Goal: Task Accomplishment & Management: Manage account settings

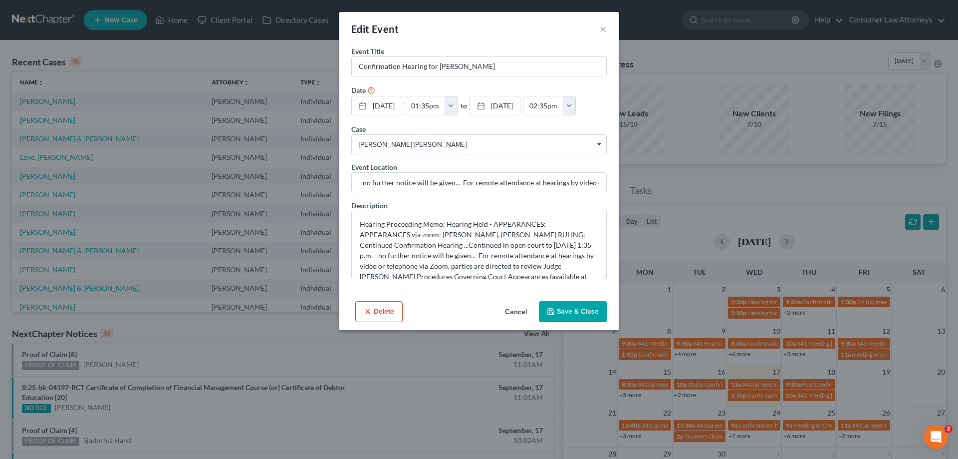
click at [513, 313] on button "Cancel" at bounding box center [516, 312] width 38 height 20
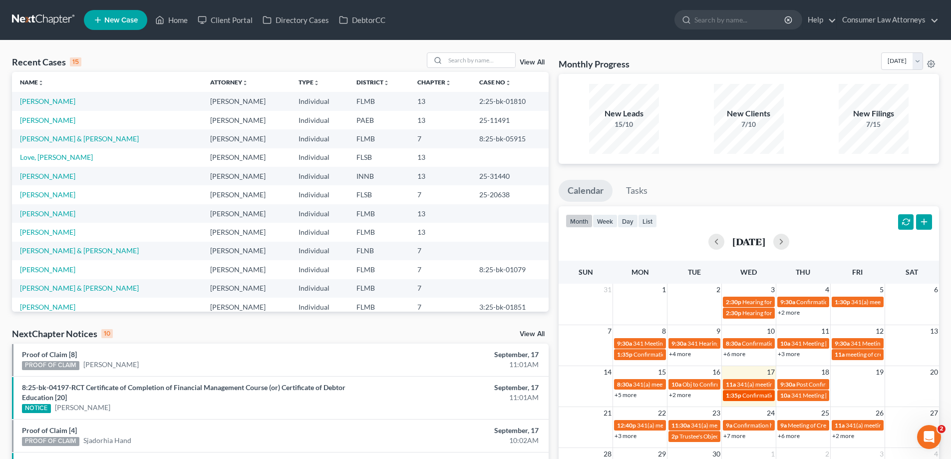
click at [755, 397] on span "Confirmation Hearing for [PERSON_NAME]" at bounding box center [799, 394] width 114 height 7
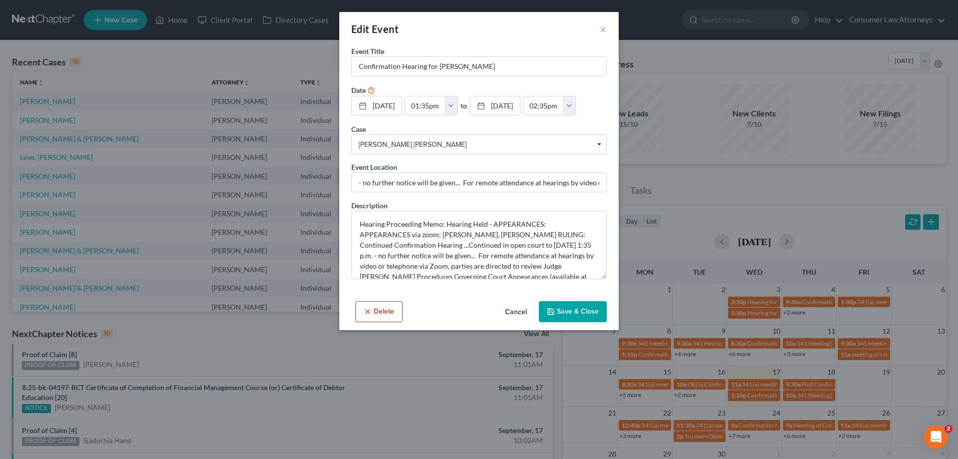
click at [159, 52] on div "Edit Event × Event Title * Confirmation Hearing for [PERSON_NAME] Date [DATE] c…" at bounding box center [479, 229] width 958 height 459
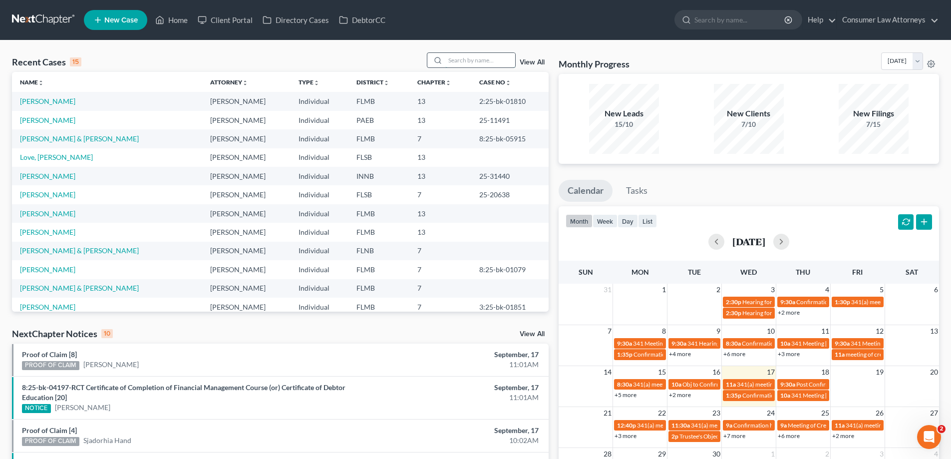
click at [488, 58] on input "search" at bounding box center [480, 60] width 70 height 14
type input "[PERSON_NAME]"
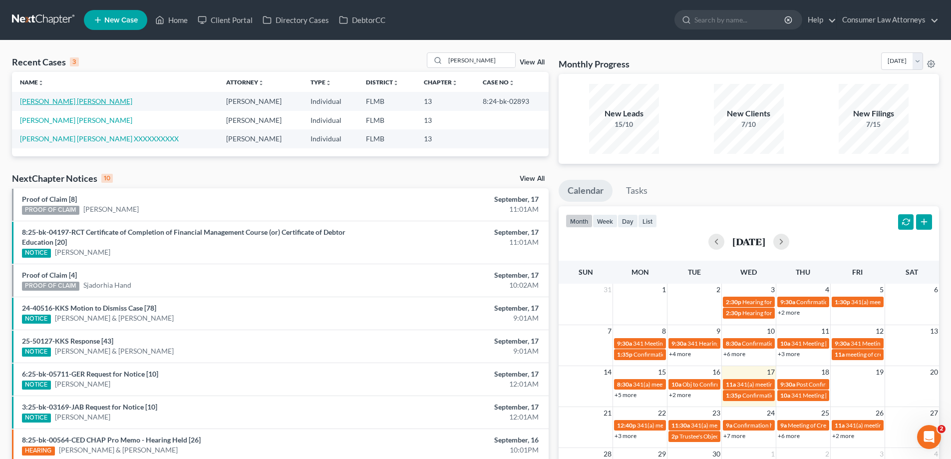
click at [60, 105] on link "[PERSON_NAME] [PERSON_NAME]" at bounding box center [76, 101] width 112 height 8
select select "0"
select select
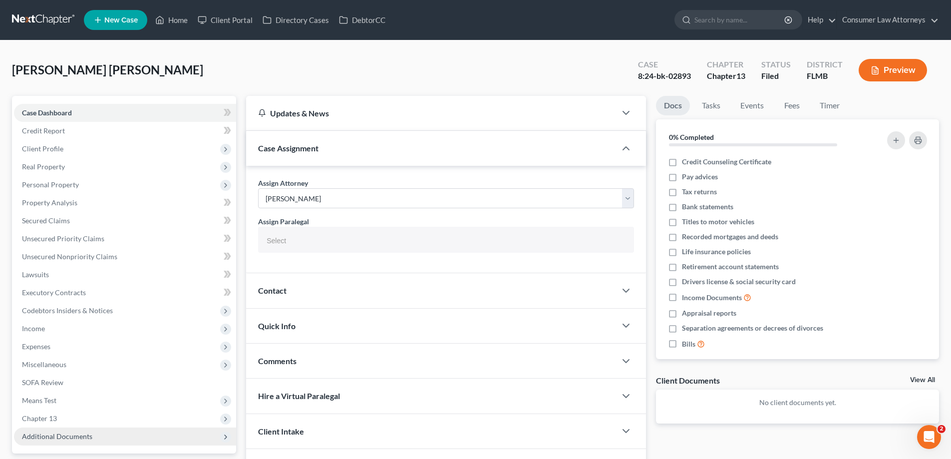
click at [79, 441] on span "Additional Documents" at bounding box center [125, 436] width 222 height 18
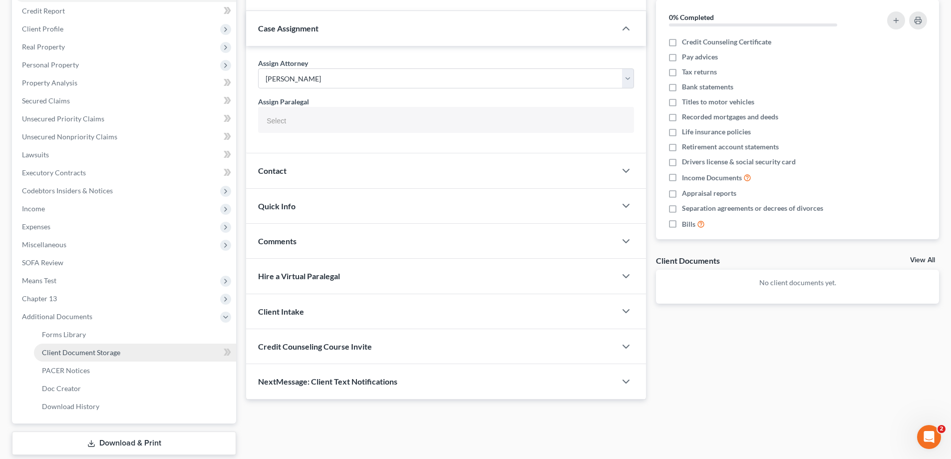
scroll to position [180, 0]
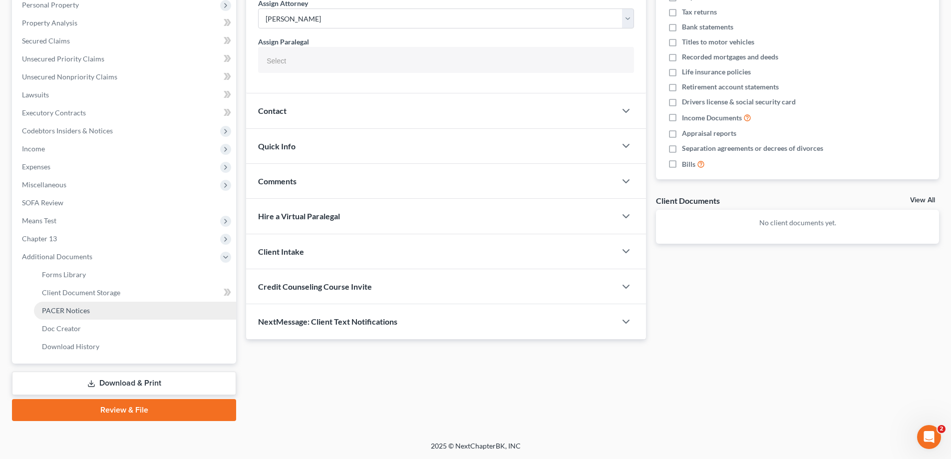
click at [79, 303] on link "PACER Notices" at bounding box center [135, 310] width 202 height 18
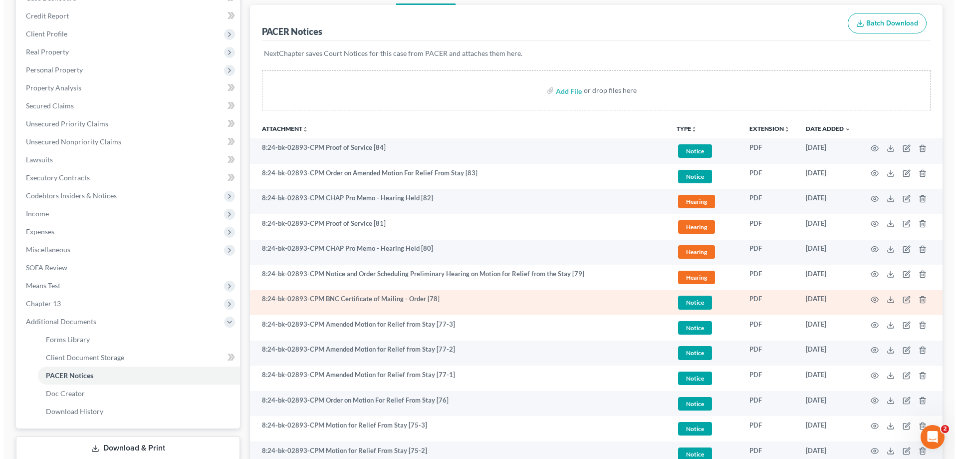
scroll to position [249, 0]
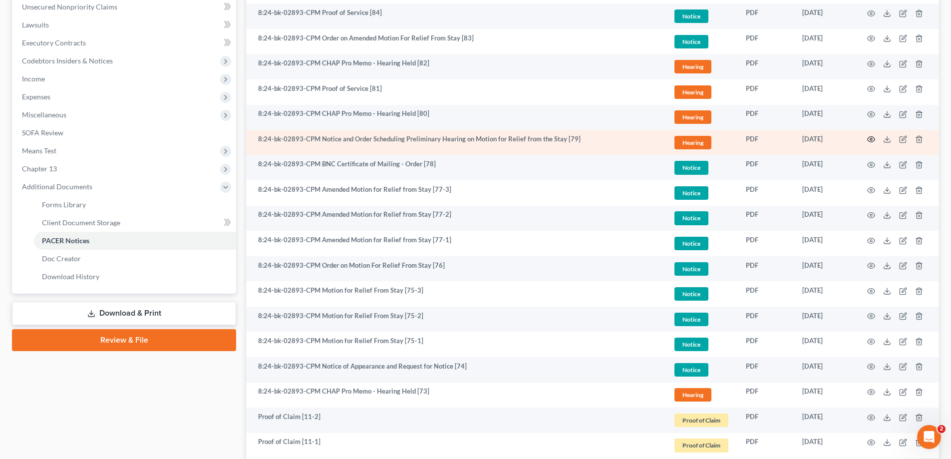
click at [871, 139] on circle "button" at bounding box center [871, 139] width 2 height 2
